Goal: Task Accomplishment & Management: Manage account settings

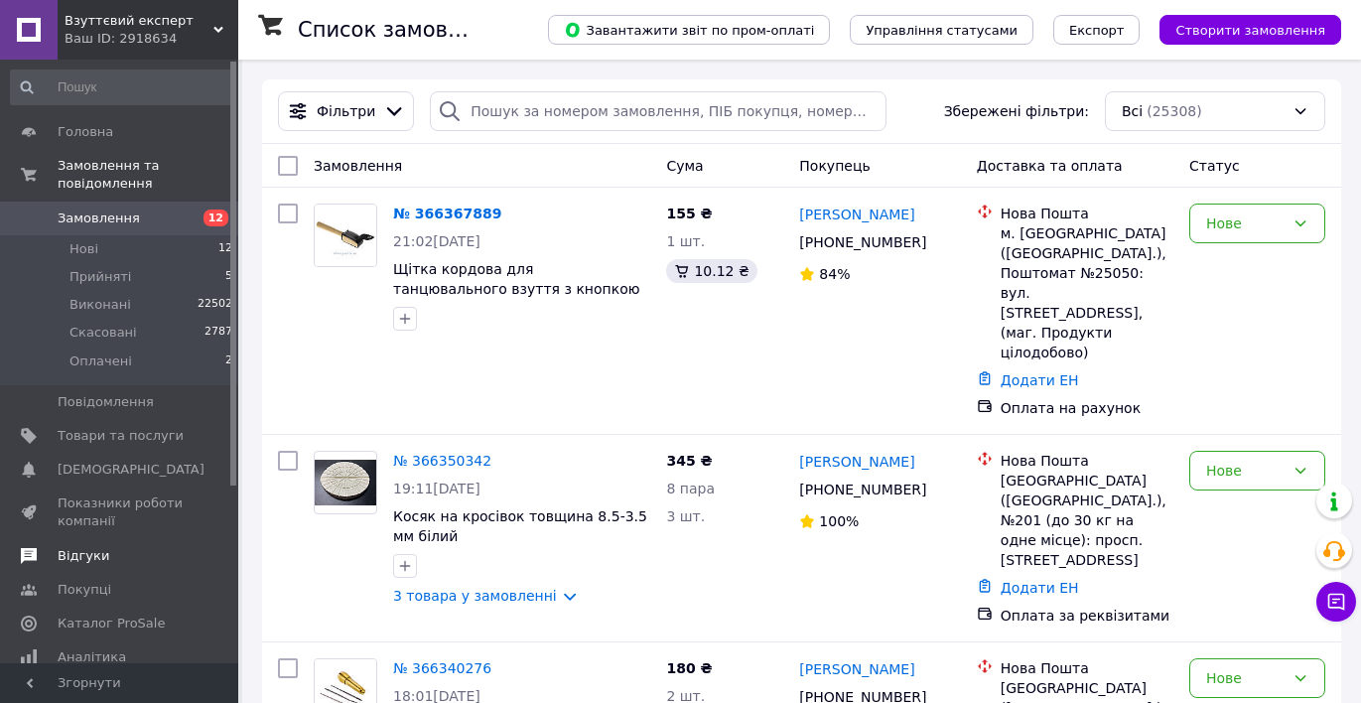
click at [94, 557] on span "Відгуки" at bounding box center [84, 556] width 52 height 18
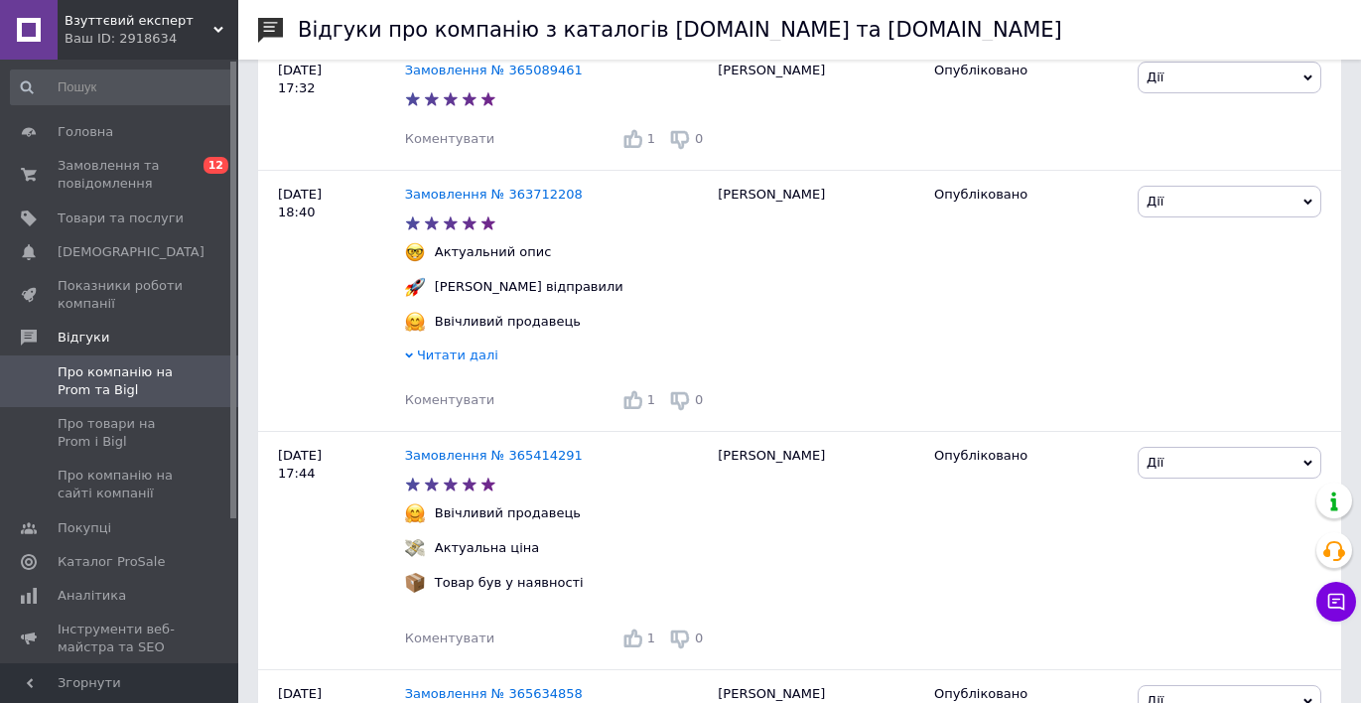
scroll to position [645, 0]
click at [115, 422] on span "Про товари на Prom і Bigl" at bounding box center [121, 433] width 126 height 36
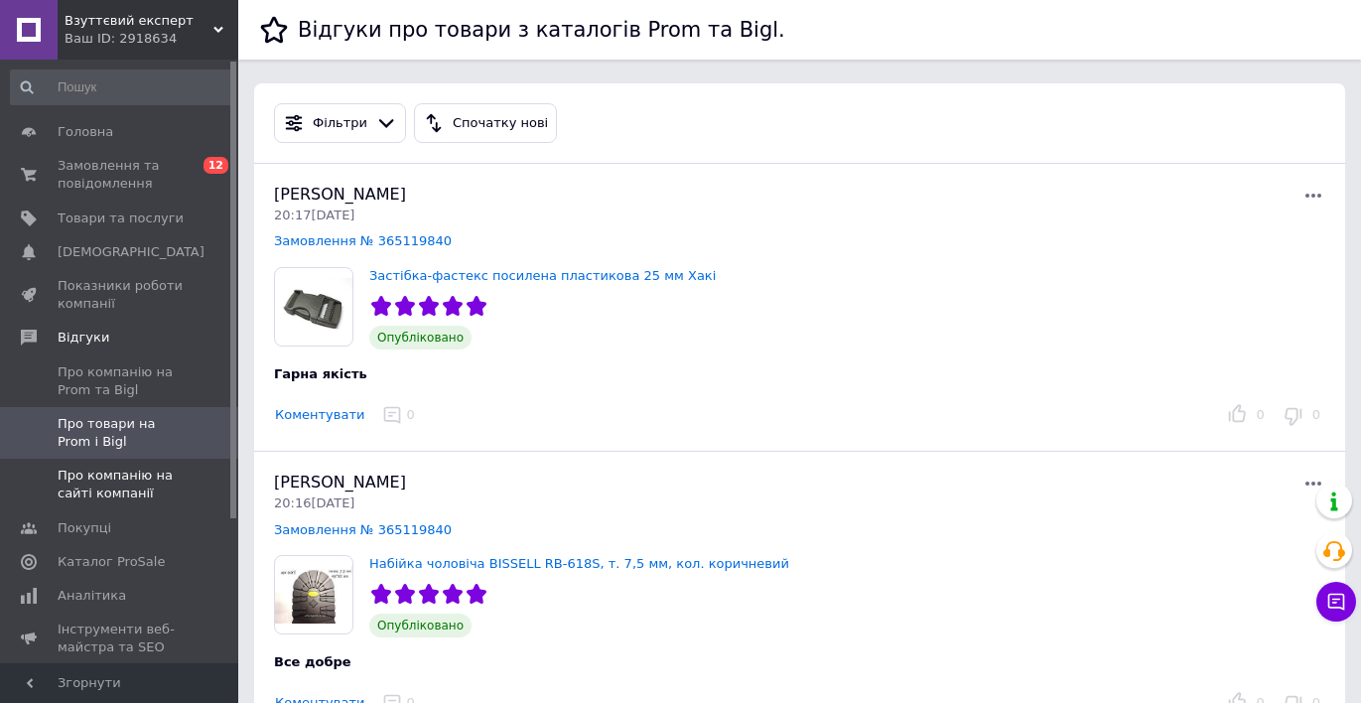
click at [112, 485] on span "Про компанію на сайті компанії" at bounding box center [121, 485] width 126 height 36
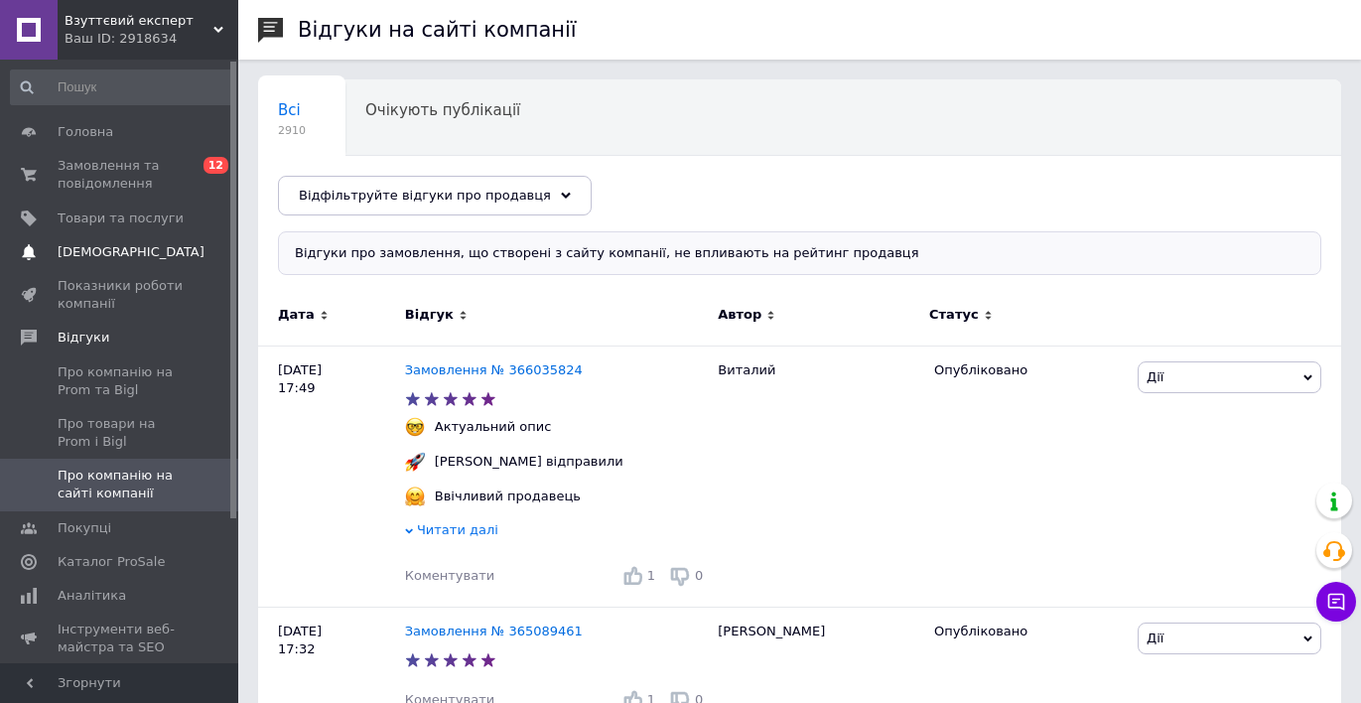
click at [96, 250] on span "[DEMOGRAPHIC_DATA]" at bounding box center [131, 252] width 147 height 18
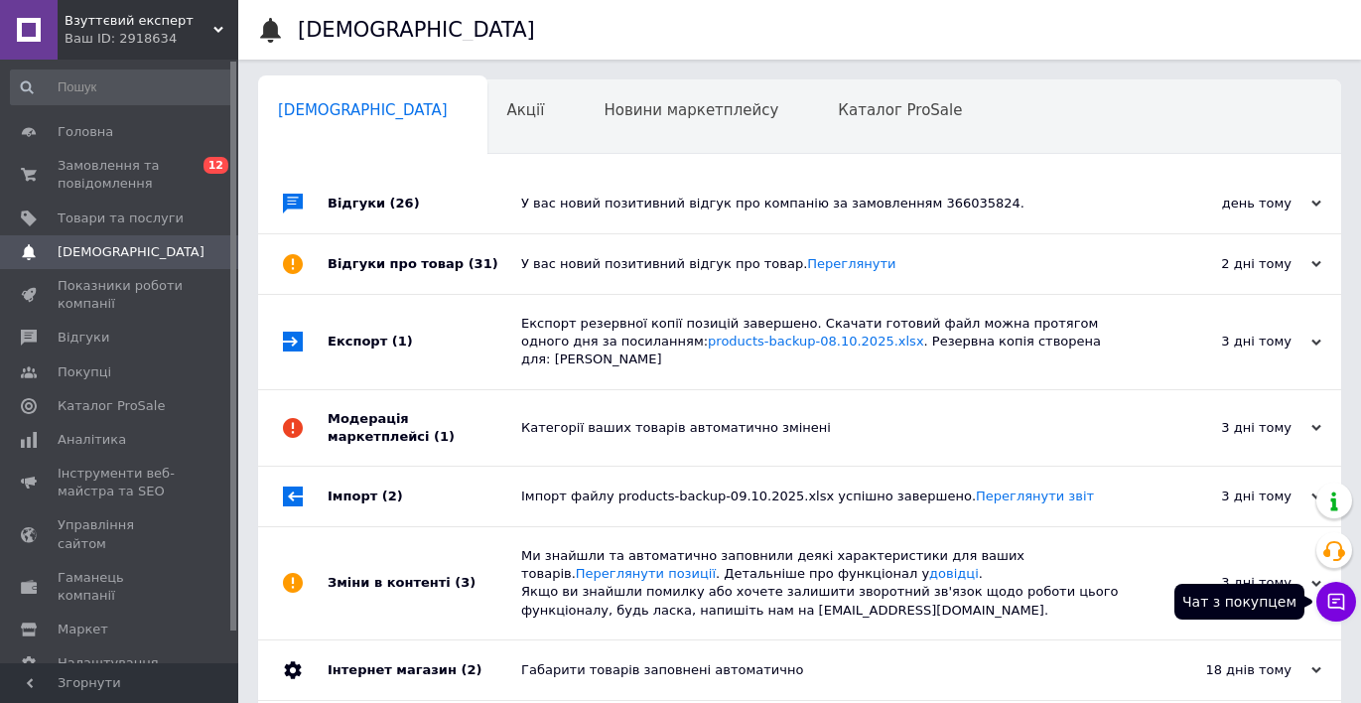
click at [1334, 609] on icon at bounding box center [1336, 602] width 20 height 20
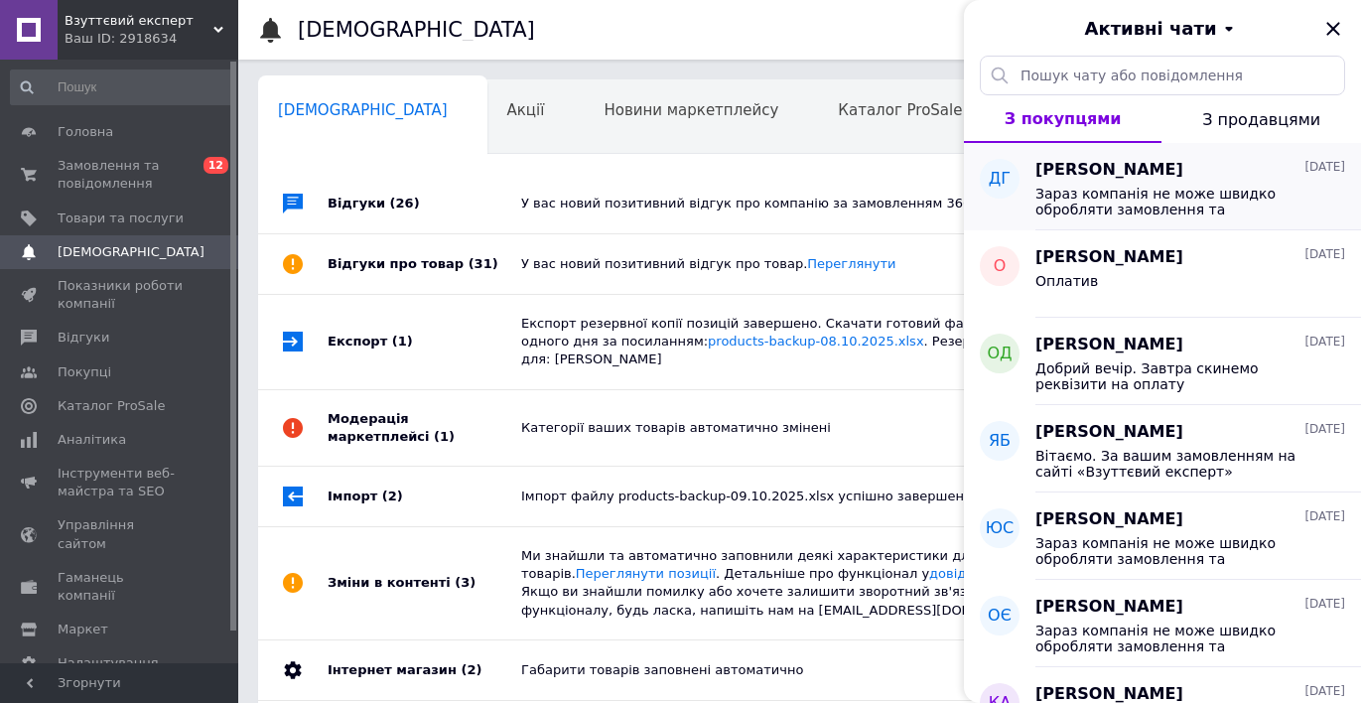
click at [1052, 166] on span "[PERSON_NAME]" at bounding box center [1110, 170] width 148 height 23
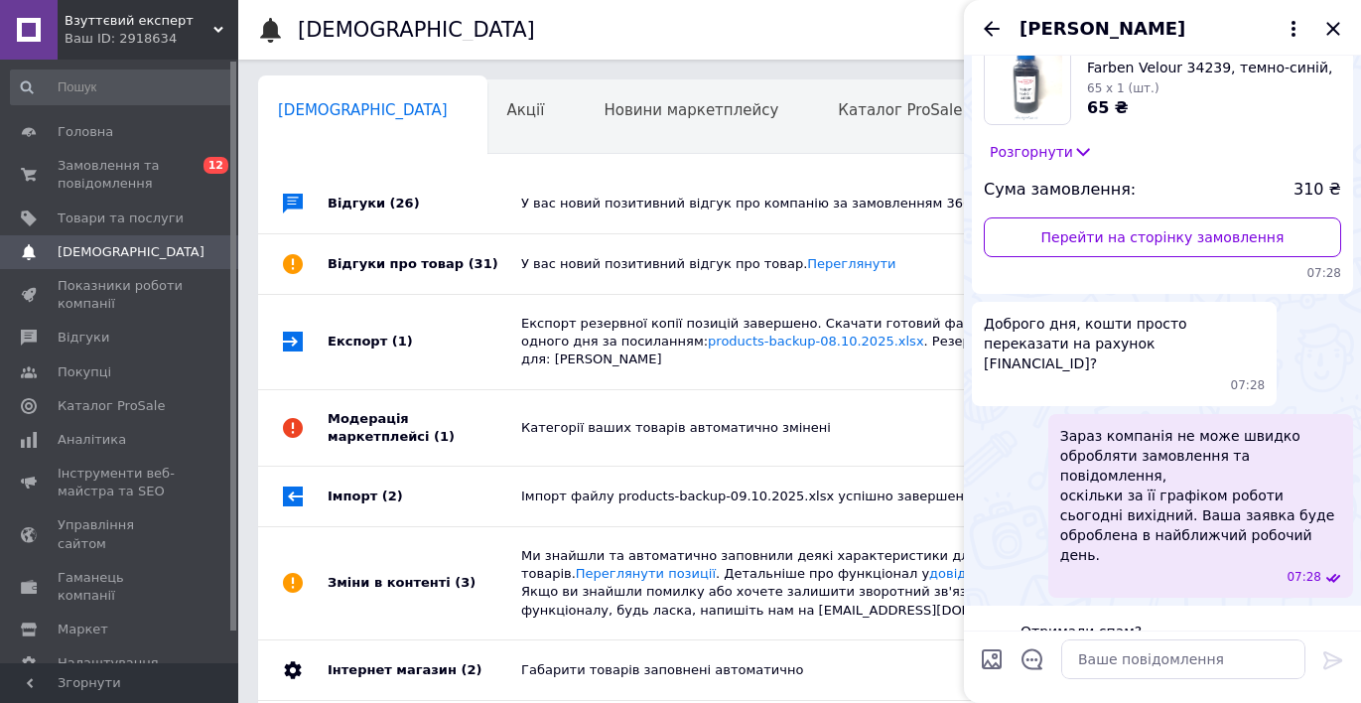
scroll to position [151, 0]
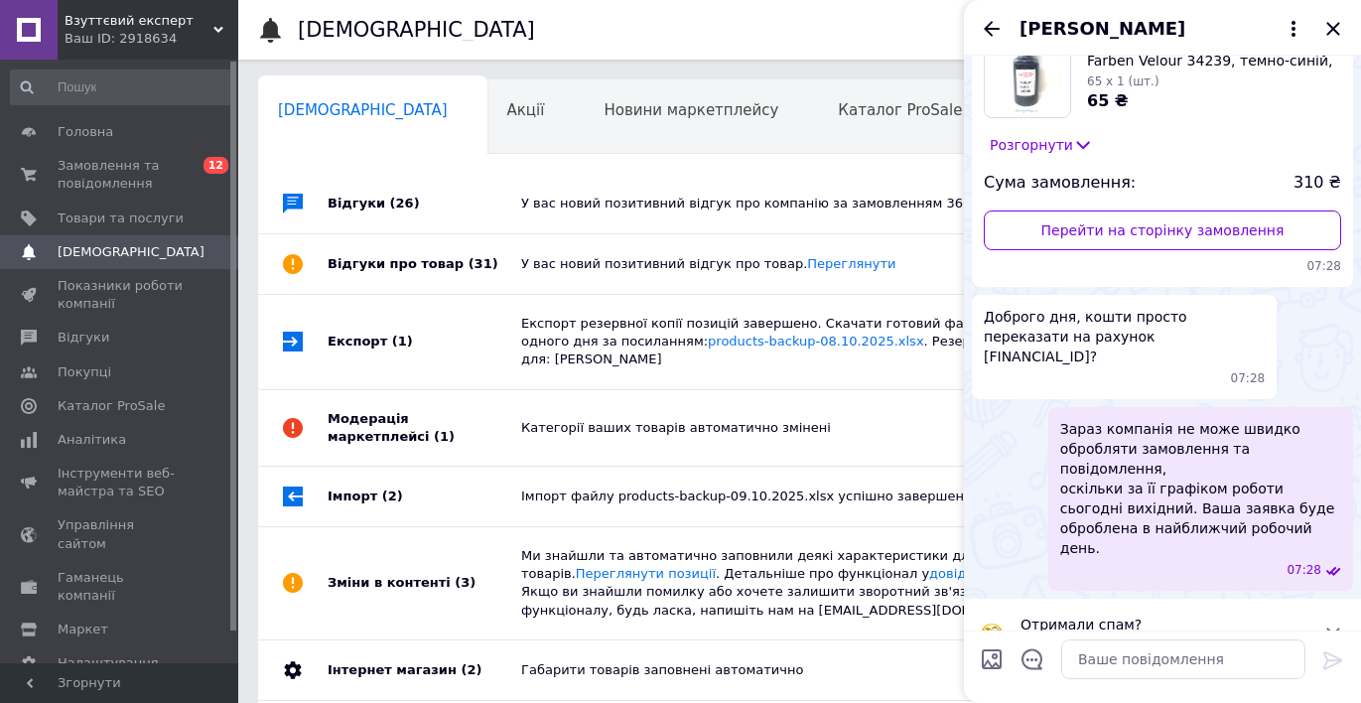
click at [1336, 623] on icon at bounding box center [1333, 635] width 24 height 24
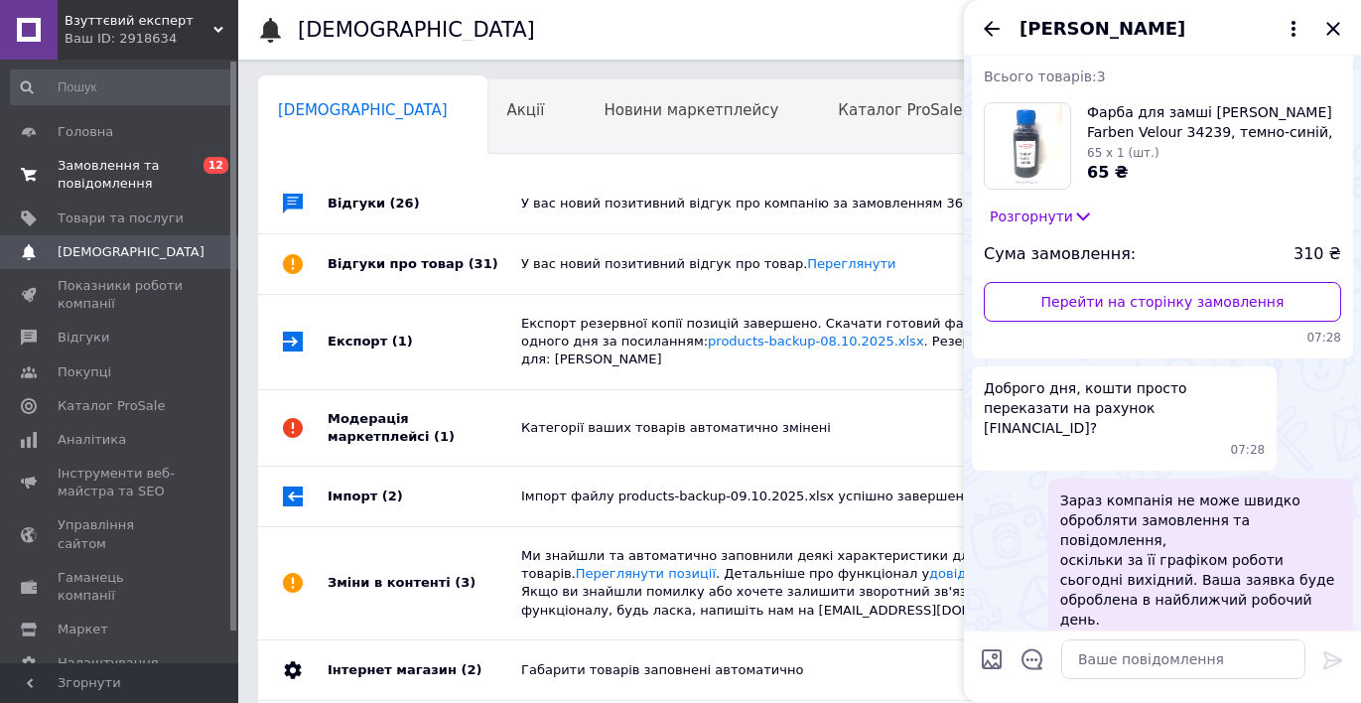
click at [108, 183] on span "Замовлення та повідомлення" at bounding box center [121, 175] width 126 height 36
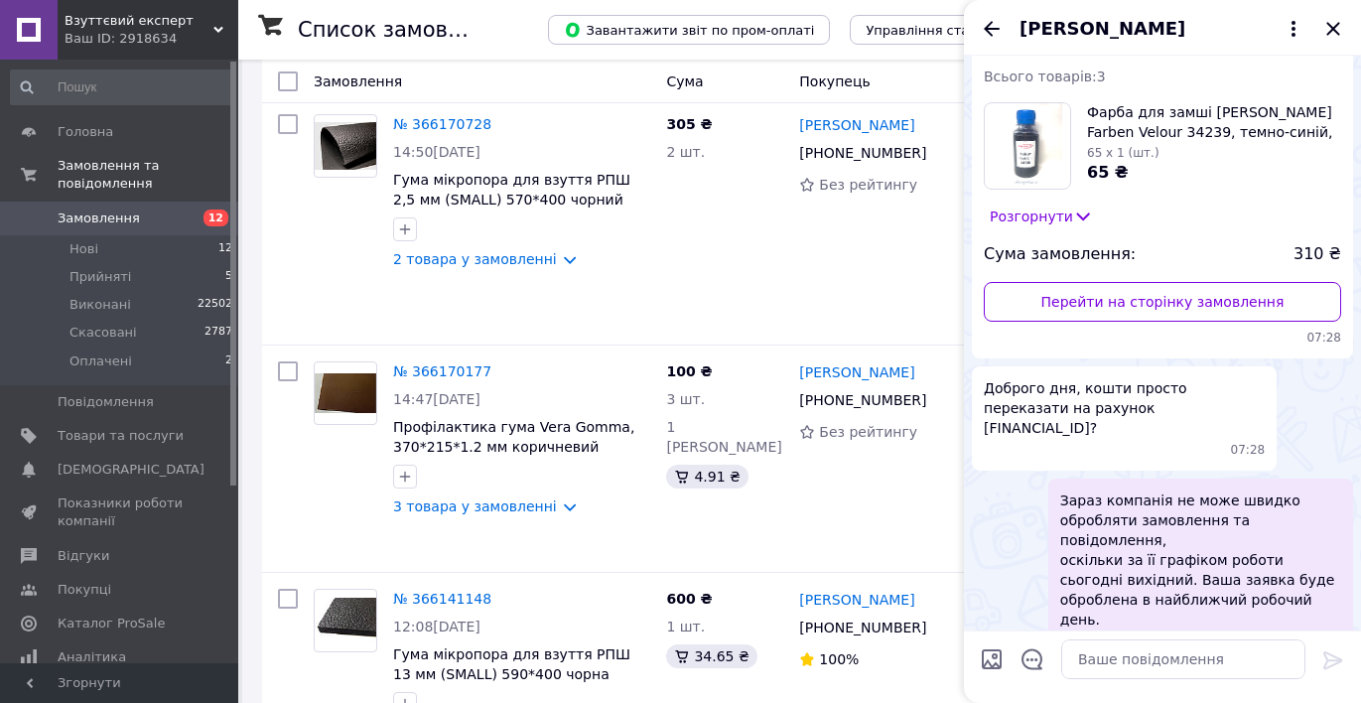
scroll to position [2436, 0]
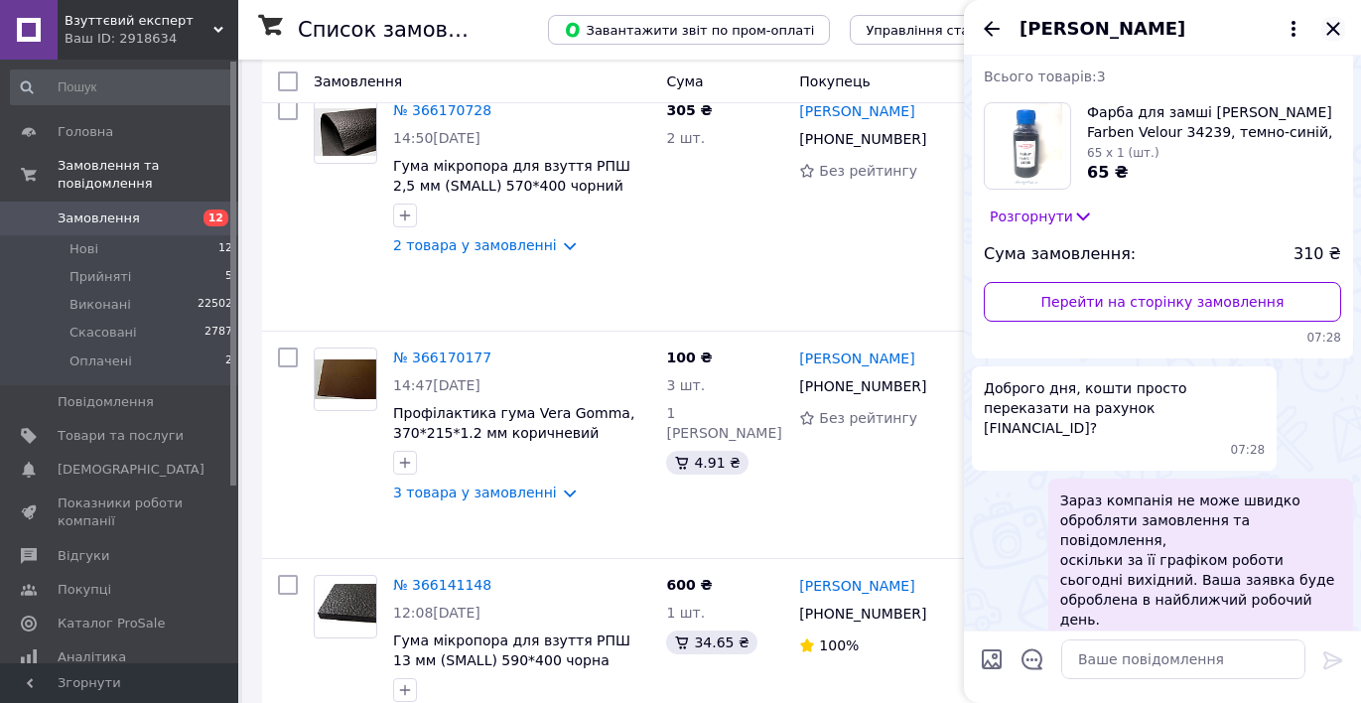
click at [1334, 31] on icon "Закрити" at bounding box center [1332, 28] width 13 height 13
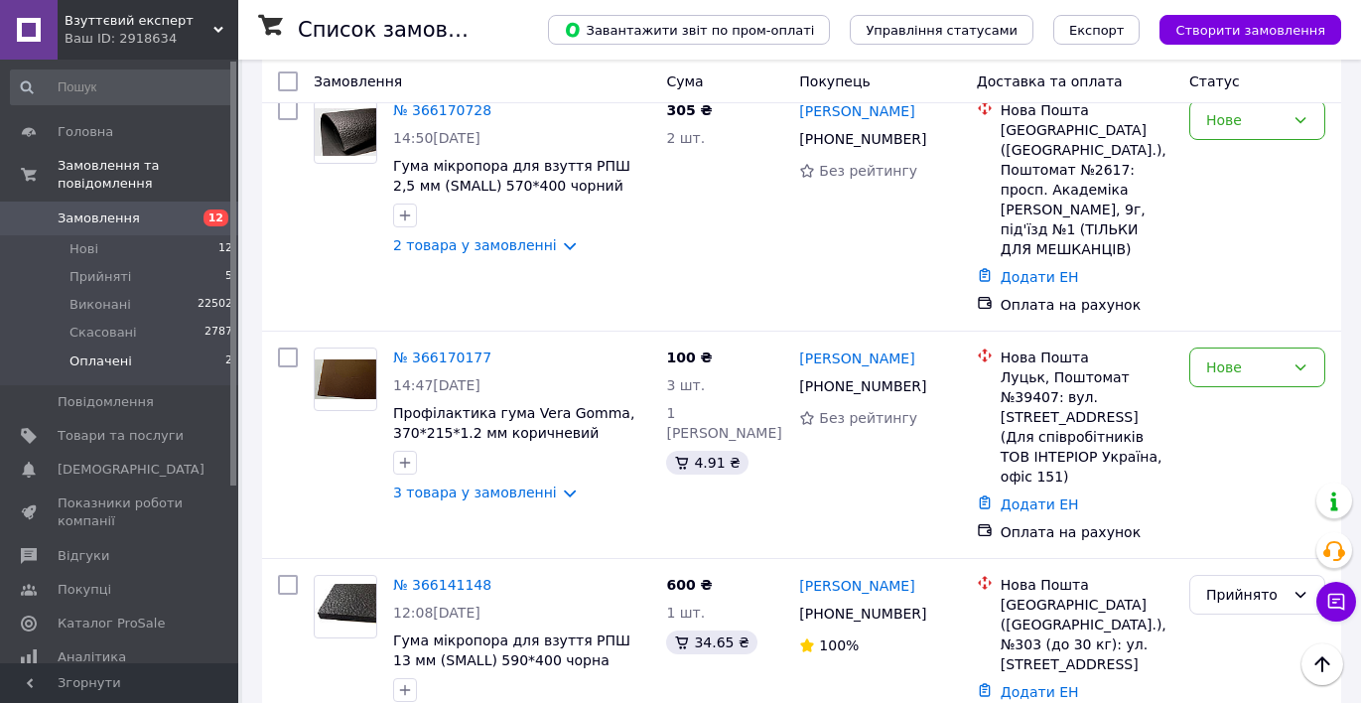
click at [122, 360] on span "Оплачені" at bounding box center [100, 361] width 63 height 18
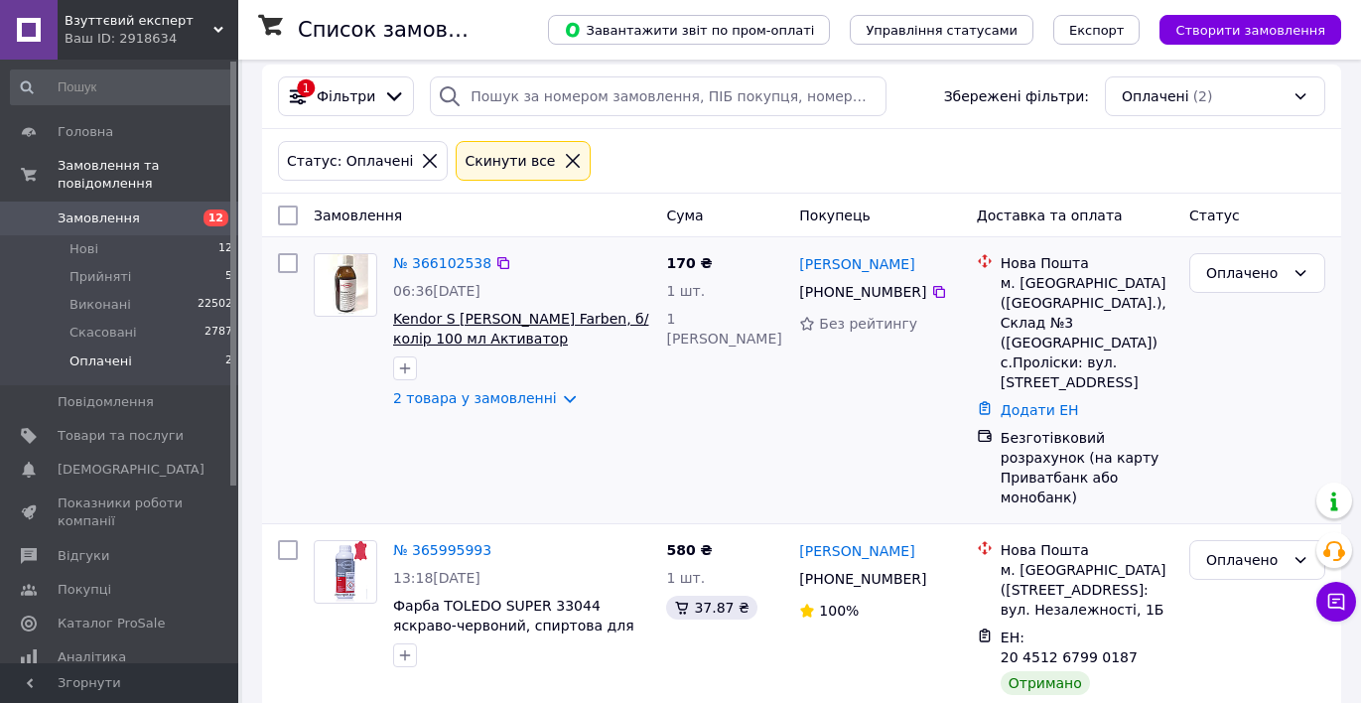
scroll to position [31, 0]
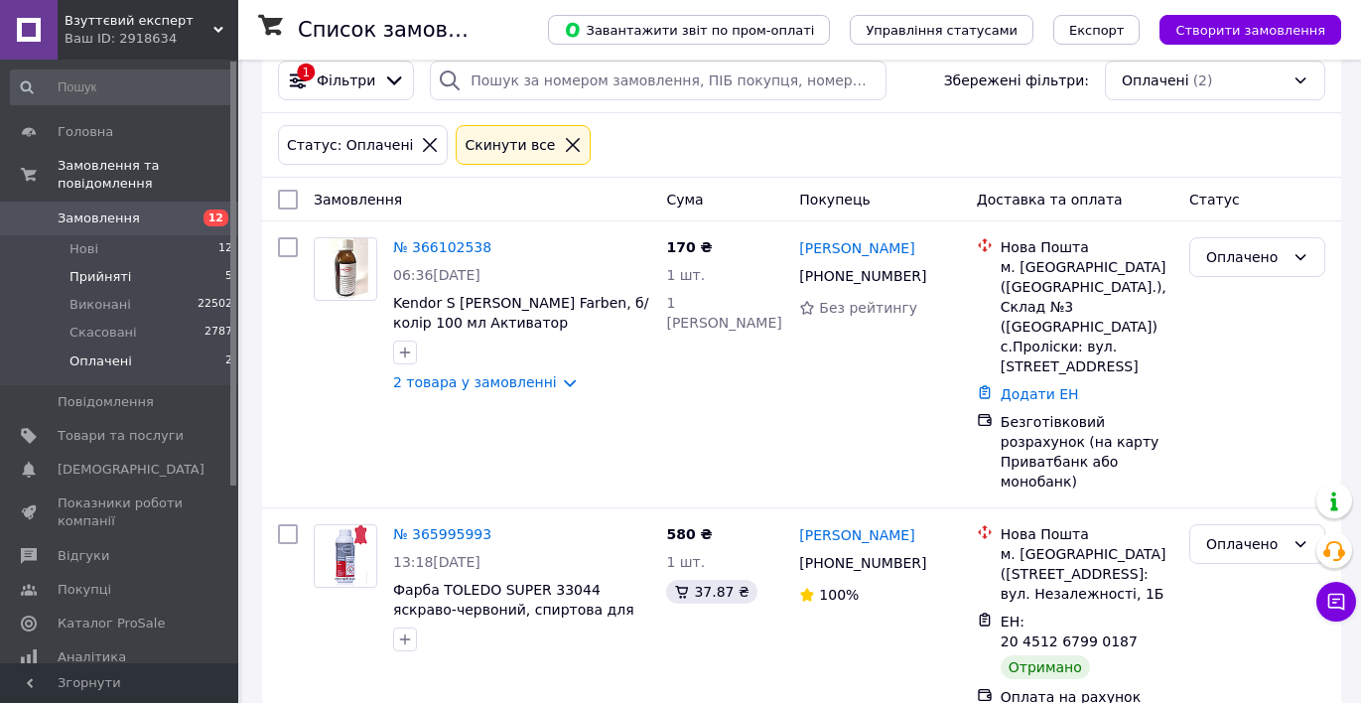
click at [110, 279] on span "Прийняті" at bounding box center [100, 277] width 62 height 18
